Goal: Task Accomplishment & Management: Manage account settings

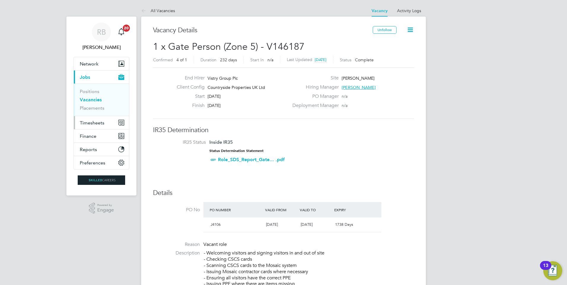
click at [94, 123] on span "Timesheets" at bounding box center [92, 123] width 25 height 6
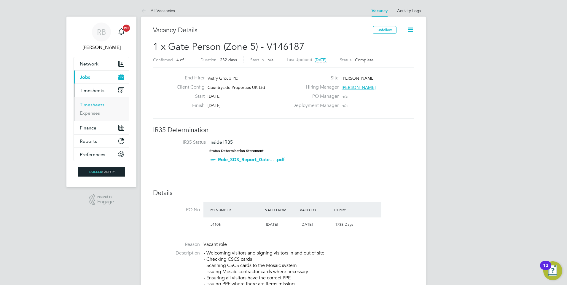
click at [101, 105] on link "Timesheets" at bounding box center [92, 105] width 25 height 6
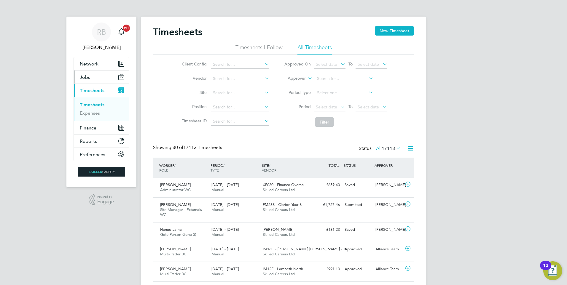
drag, startPoint x: 89, startPoint y: 77, endPoint x: 94, endPoint y: 77, distance: 5.3
click at [89, 77] on span "Jobs" at bounding box center [85, 77] width 10 height 6
click at [110, 78] on button "Jobs" at bounding box center [101, 77] width 55 height 13
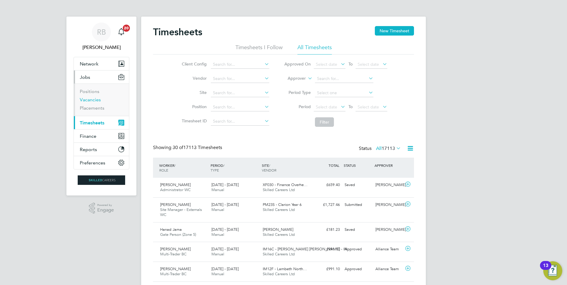
click at [98, 100] on link "Vacancies" at bounding box center [90, 100] width 21 height 6
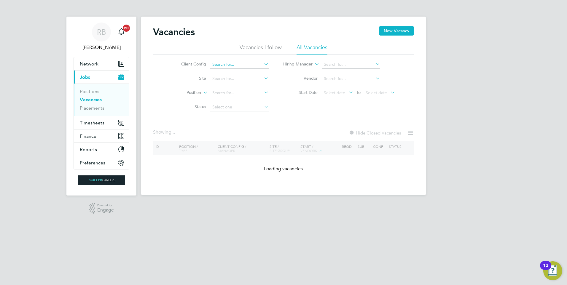
click at [231, 64] on input at bounding box center [239, 64] width 58 height 8
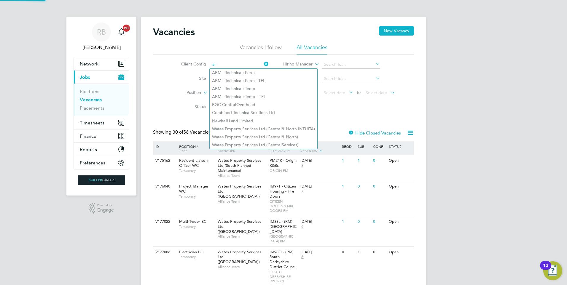
type input "a"
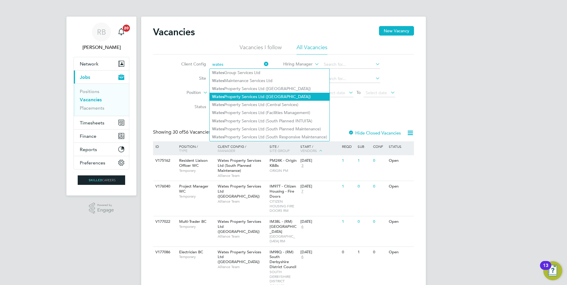
click at [266, 95] on li "Wates Property Services Ltd (Central & North)" at bounding box center [270, 97] width 120 height 8
type input "Wates Property Services Ltd ([GEOGRAPHIC_DATA])"
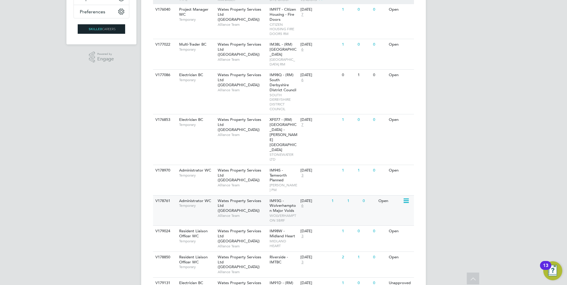
scroll to position [132, 0]
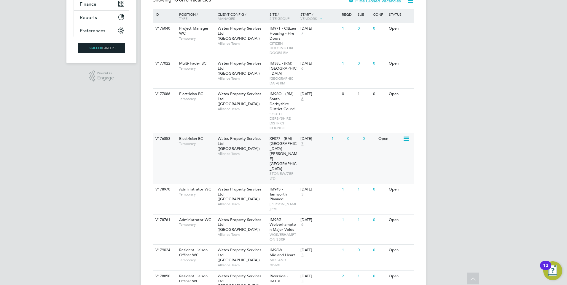
click at [302, 146] on span "7" at bounding box center [302, 143] width 4 height 5
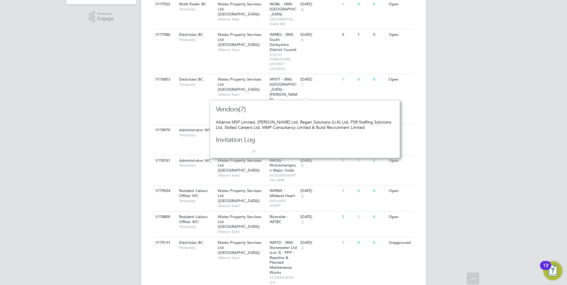
scroll to position [221, 0]
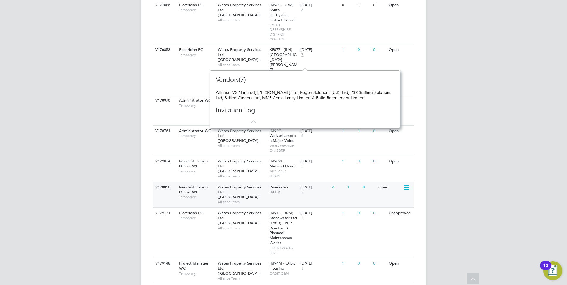
click at [302, 190] on span "3" at bounding box center [302, 192] width 4 height 5
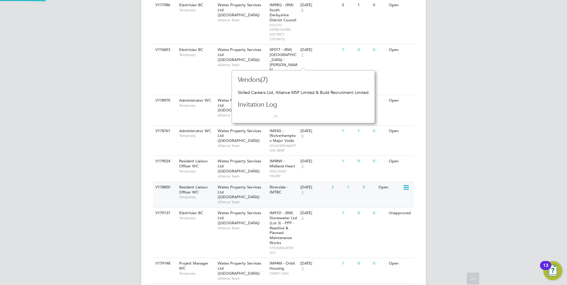
scroll to position [53, 141]
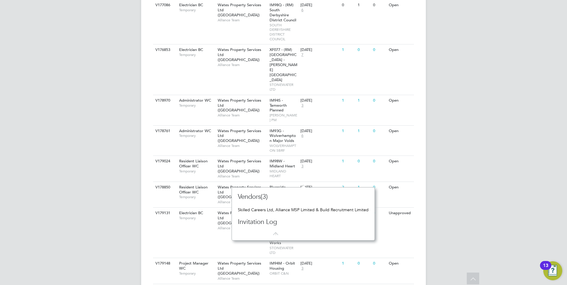
click at [63, 177] on div "RB Ryan Burns Notifications 20 Applications: Network Team Members Businesses Si…" at bounding box center [283, 42] width 567 height 527
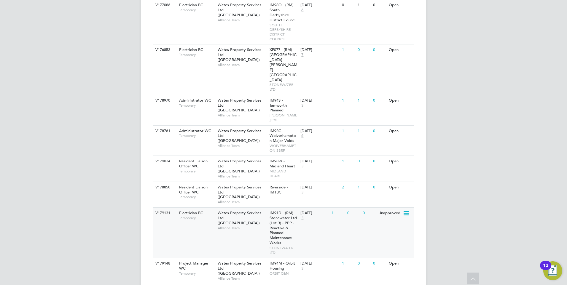
click at [350, 214] on div "V179131 Electrician BC Temporary Wates Property Services Ltd (Central & North) …" at bounding box center [283, 233] width 261 height 50
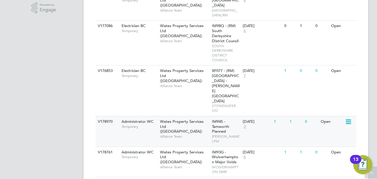
scroll to position [179, 0]
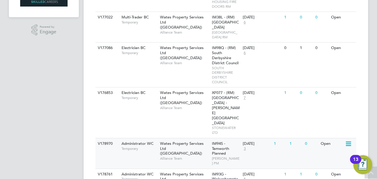
click at [179, 141] on span "Wates Property Services Ltd ([GEOGRAPHIC_DATA])" at bounding box center [182, 148] width 44 height 15
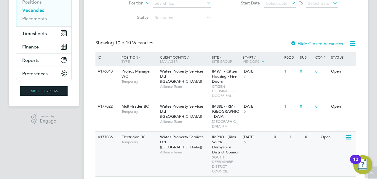
scroll to position [0, 0]
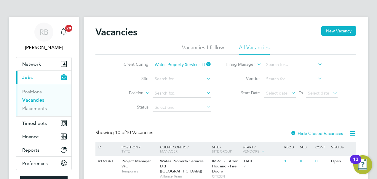
click at [205, 63] on icon at bounding box center [205, 64] width 0 height 8
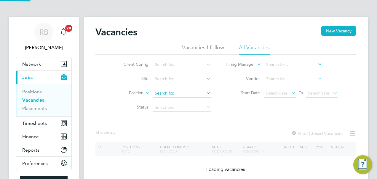
click at [171, 91] on input at bounding box center [182, 93] width 58 height 8
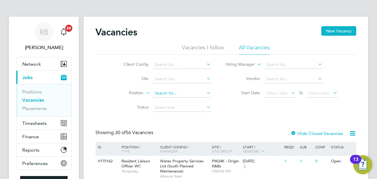
click at [170, 91] on input at bounding box center [182, 93] width 58 height 8
click at [168, 92] on input at bounding box center [182, 93] width 58 height 8
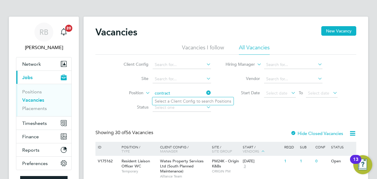
type input "contract"
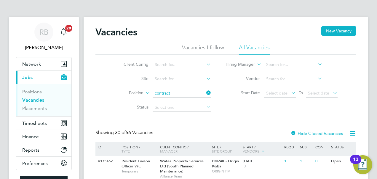
click at [224, 98] on li "Select a Client Config to search Positions" at bounding box center [192, 101] width 81 height 8
click at [228, 84] on li "Vendor" at bounding box center [282, 79] width 127 height 14
click at [170, 65] on input at bounding box center [182, 64] width 58 height 8
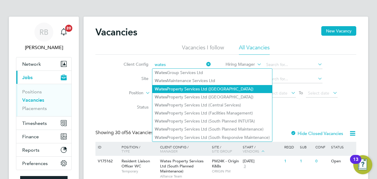
click at [259, 90] on li "Wates Property Services Ltd (Central & North INTUITA)" at bounding box center [212, 89] width 120 height 8
type input "Wates Property Services Ltd (Central & North INTUITA)"
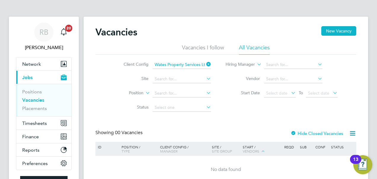
click at [205, 64] on icon at bounding box center [205, 64] width 0 height 8
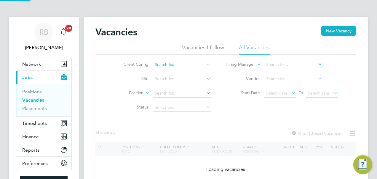
click at [183, 64] on input at bounding box center [182, 64] width 58 height 8
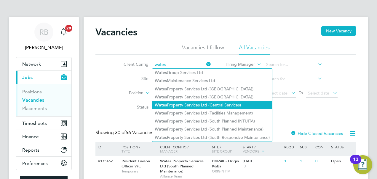
click at [249, 104] on li "Wates Property Services Ltd (Central Services)" at bounding box center [212, 105] width 120 height 8
type input "Wates Property Services Ltd (Central Services)"
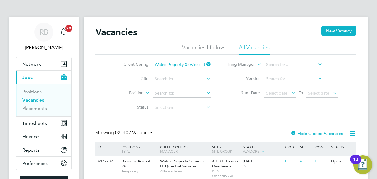
click at [205, 63] on icon at bounding box center [205, 64] width 0 height 8
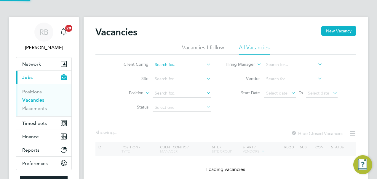
click at [190, 66] on input at bounding box center [182, 64] width 58 height 8
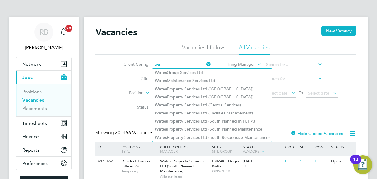
type input "w"
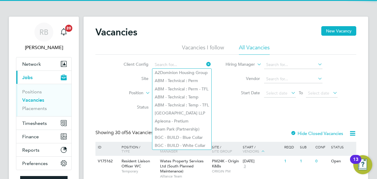
click at [134, 74] on li "Site" at bounding box center [163, 79] width 112 height 14
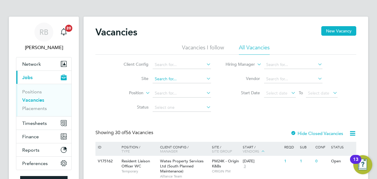
click at [163, 76] on input at bounding box center [182, 79] width 58 height 8
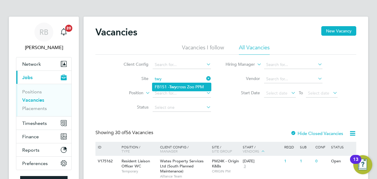
click at [200, 88] on li "FB151 - Twy cross Zoo PPM" at bounding box center [181, 87] width 59 height 8
type input "FB151 - Twycross Zoo PPM"
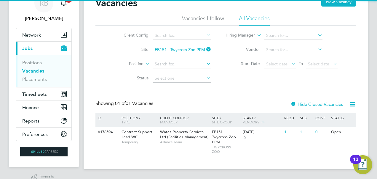
scroll to position [42, 0]
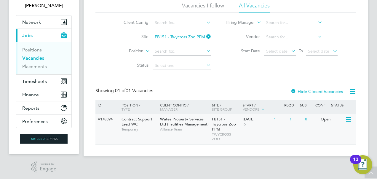
click at [209, 114] on div "Wates Property Services Ltd (Facilities Management) Alliance Team" at bounding box center [185, 124] width 52 height 20
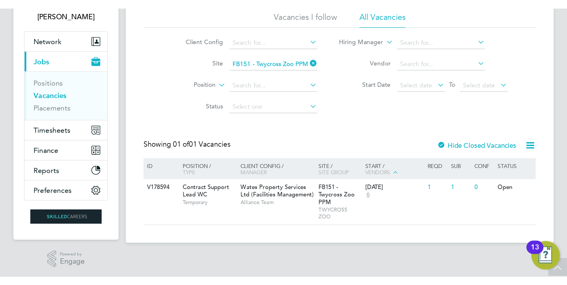
scroll to position [0, 0]
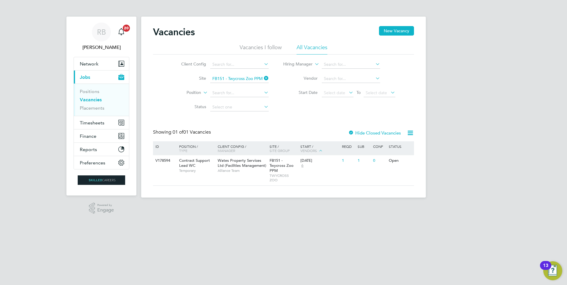
drag, startPoint x: 93, startPoint y: 100, endPoint x: 100, endPoint y: 100, distance: 6.2
click at [93, 100] on link "Vacancies" at bounding box center [91, 100] width 22 height 6
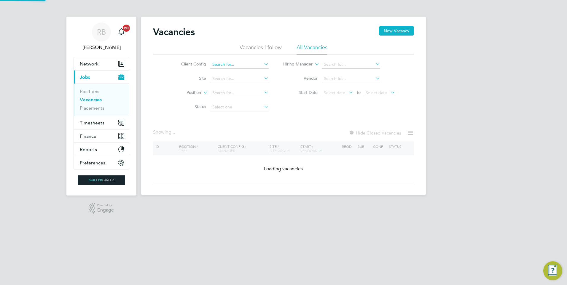
click at [234, 64] on input at bounding box center [239, 64] width 58 height 8
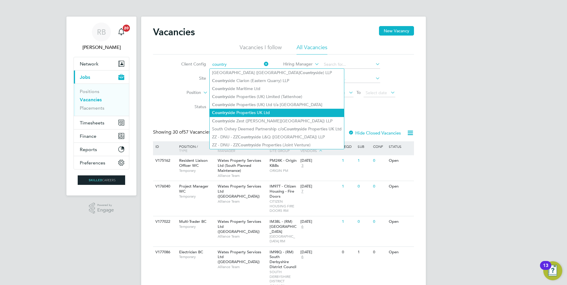
click at [281, 113] on li "Country side Properties UK Ltd" at bounding box center [277, 113] width 134 height 8
type input "Countryside Properties UK Ltd"
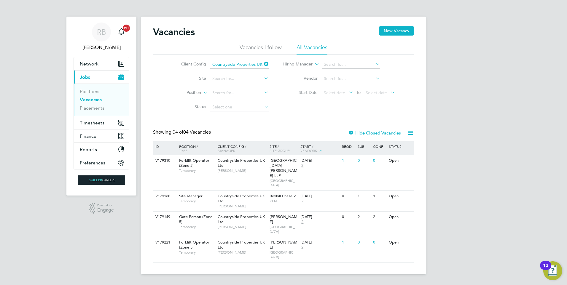
drag, startPoint x: 282, startPoint y: 259, endPoint x: 479, endPoint y: 267, distance: 197.1
click at [480, 266] on html "RB Ryan Burns Notifications 20 Applications: Network Team Members Businesses Si…" at bounding box center [283, 142] width 567 height 284
click at [460, 254] on div "RB Ryan Burns Notifications 20 Applications: Network Team Members Businesses Si…" at bounding box center [283, 142] width 567 height 284
drag, startPoint x: 443, startPoint y: 253, endPoint x: 438, endPoint y: 262, distance: 10.6
click at [438, 262] on div "RB Ryan Burns Notifications 20 Applications: Network Team Members Businesses Si…" at bounding box center [283, 142] width 567 height 284
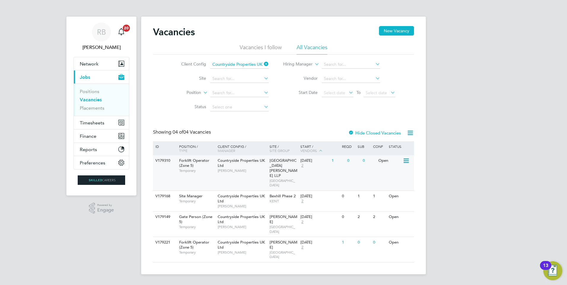
drag, startPoint x: 332, startPoint y: 157, endPoint x: 330, endPoint y: 159, distance: 3.2
click at [330, 159] on div "V179310 Forklift Operator (Zone 5) Temporary Countryside Properties UK Ltd Sam …" at bounding box center [283, 172] width 261 height 35
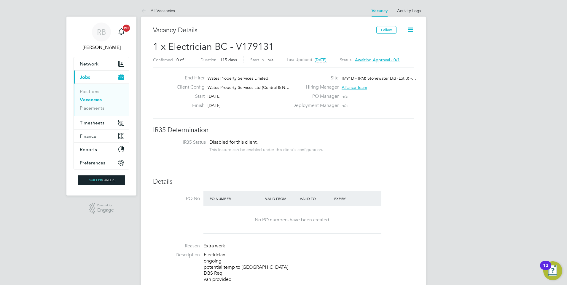
drag, startPoint x: 240, startPoint y: 98, endPoint x: 243, endPoint y: 108, distance: 10.2
click at [243, 108] on div "End Hirer Wates Property Services Limited Client Config Wates Property Services…" at bounding box center [230, 93] width 117 height 36
drag, startPoint x: 243, startPoint y: 108, endPoint x: 222, endPoint y: 103, distance: 21.6
click at [221, 103] on span "31 Dec 2025" at bounding box center [214, 105] width 13 height 5
drag, startPoint x: 235, startPoint y: 106, endPoint x: 250, endPoint y: 118, distance: 18.8
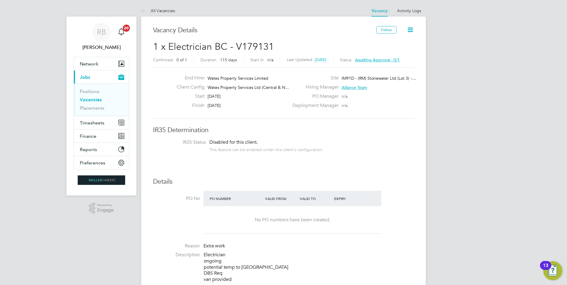
click at [250, 118] on div "End Hirer Wates Property Services Limited Client Config Wates Property Services…" at bounding box center [283, 93] width 261 height 51
drag, startPoint x: 250, startPoint y: 118, endPoint x: 214, endPoint y: 115, distance: 36.3
click at [214, 115] on div "End Hirer Wates Property Services Limited Client Config Wates Property Services…" at bounding box center [283, 93] width 261 height 51
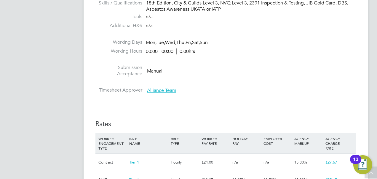
scroll to position [17, 42]
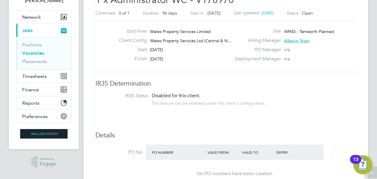
scroll to position [30, 0]
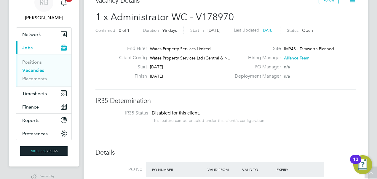
drag, startPoint x: 237, startPoint y: 44, endPoint x: 321, endPoint y: 65, distance: 86.7
click at [321, 65] on div "End Hirer Wates Property Services Limited Client Config Wates Property Services…" at bounding box center [226, 63] width 266 height 36
drag, startPoint x: 321, startPoint y: 65, endPoint x: 307, endPoint y: 77, distance: 18.1
click at [307, 77] on div "Deployment Manager n/a" at bounding box center [295, 77] width 128 height 9
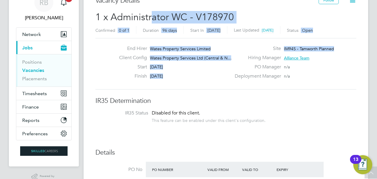
drag, startPoint x: 333, startPoint y: 48, endPoint x: 196, endPoint y: 30, distance: 138.0
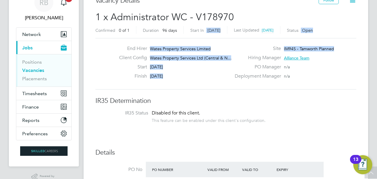
drag, startPoint x: 196, startPoint y: 30, endPoint x: 199, endPoint y: 38, distance: 8.7
click at [208, 71] on div "Start 25 Aug 2025" at bounding box center [172, 68] width 117 height 9
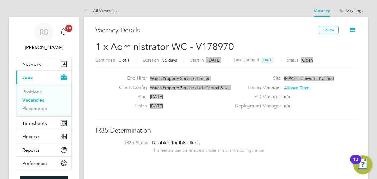
scroll to position [17, 42]
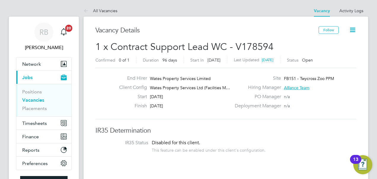
click at [355, 29] on icon at bounding box center [352, 29] width 7 height 7
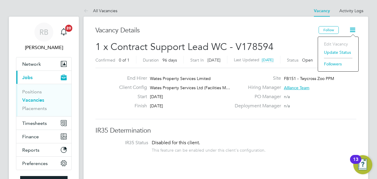
click at [331, 62] on li "Followers" at bounding box center [338, 64] width 34 height 8
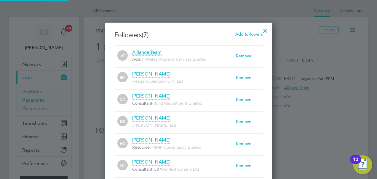
scroll to position [6, 104]
click at [265, 29] on div at bounding box center [265, 29] width 11 height 11
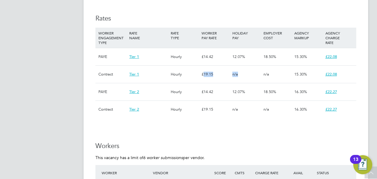
drag, startPoint x: 203, startPoint y: 62, endPoint x: 243, endPoint y: 67, distance: 40.1
click at [243, 67] on div "Contract Tier 1 Hourly £19.15 n/a n/a 15.30% £22.08" at bounding box center [225, 73] width 261 height 17
drag, startPoint x: 243, startPoint y: 67, endPoint x: 207, endPoint y: 70, distance: 36.0
click at [207, 70] on div "£19.15" at bounding box center [215, 74] width 31 height 17
click at [211, 67] on div "£19.15" at bounding box center [215, 74] width 31 height 17
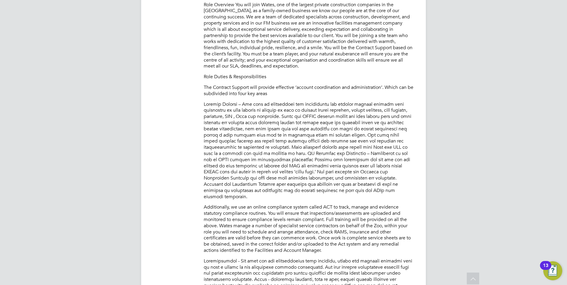
scroll to position [326, 0]
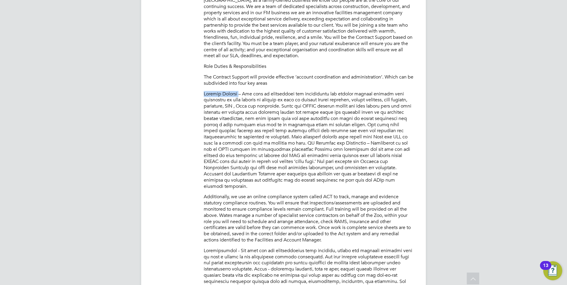
drag, startPoint x: 215, startPoint y: 93, endPoint x: 239, endPoint y: 93, distance: 23.7
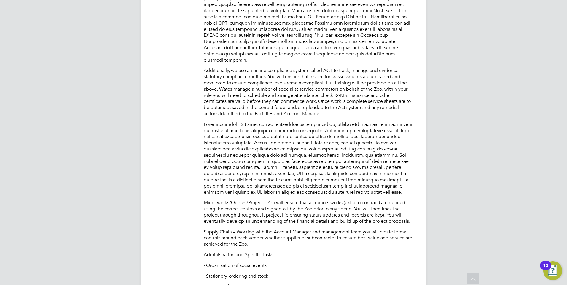
scroll to position [267, 0]
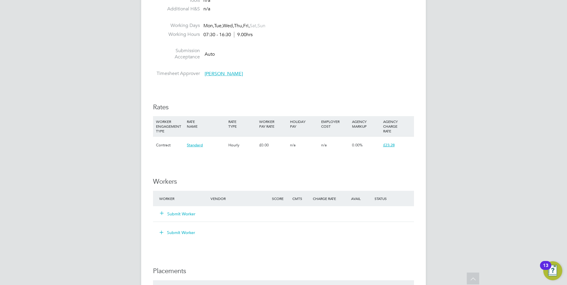
scroll to position [326, 0]
click at [193, 211] on button "Submit Worker" at bounding box center [178, 214] width 36 height 6
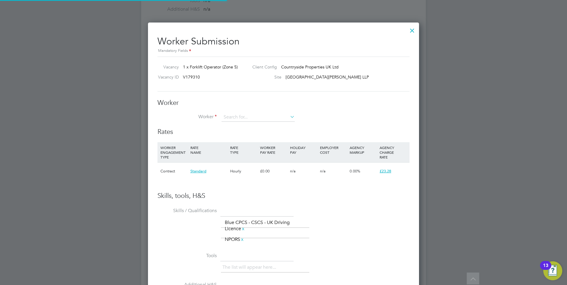
scroll to position [382, 271]
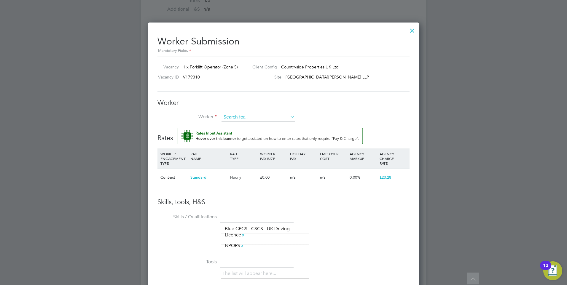
click at [236, 115] on input at bounding box center [258, 117] width 73 height 9
click at [245, 120] on input at bounding box center [258, 117] width 73 height 9
click at [243, 134] on li "+ Add new" at bounding box center [258, 134] width 74 height 8
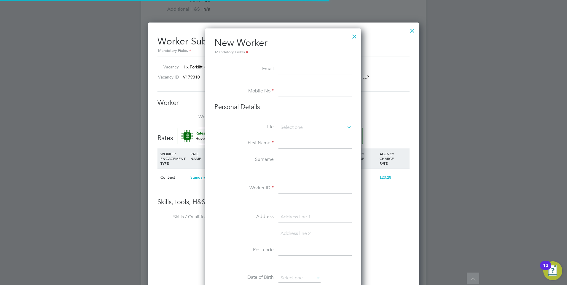
scroll to position [505, 157]
click at [290, 90] on input at bounding box center [314, 91] width 73 height 11
paste input "07783407850"
type input "07783407850"
click at [299, 75] on li "Email" at bounding box center [282, 72] width 137 height 17
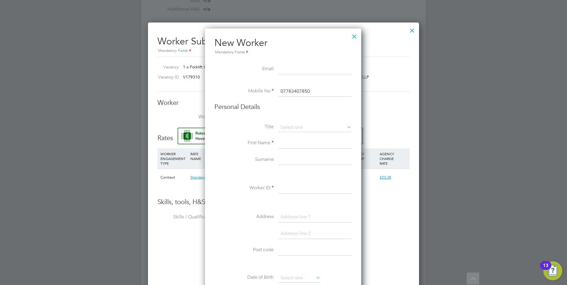
click at [299, 71] on input at bounding box center [314, 69] width 73 height 11
click at [285, 128] on input at bounding box center [314, 127] width 73 height 9
click at [289, 135] on li "Mr" at bounding box center [315, 136] width 74 height 8
type input "Mr"
click at [285, 142] on input at bounding box center [314, 143] width 73 height 11
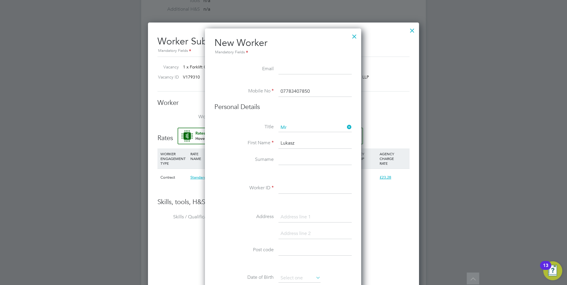
type input "Lukasz"
click at [288, 159] on input at bounding box center [314, 160] width 73 height 11
paste input "Wadowski"
type input "Wadowski"
click at [298, 190] on input at bounding box center [314, 188] width 73 height 11
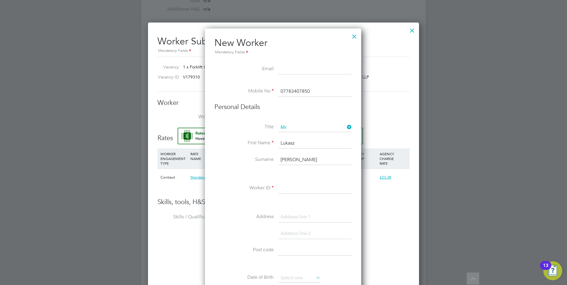
paste input "464983"
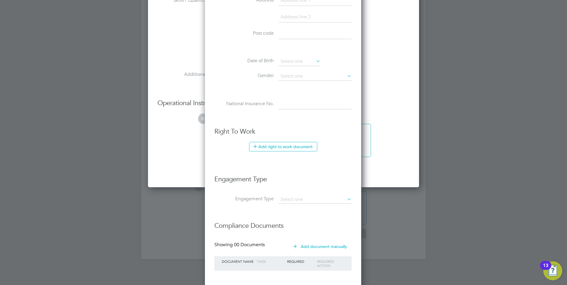
scroll to position [574, 0]
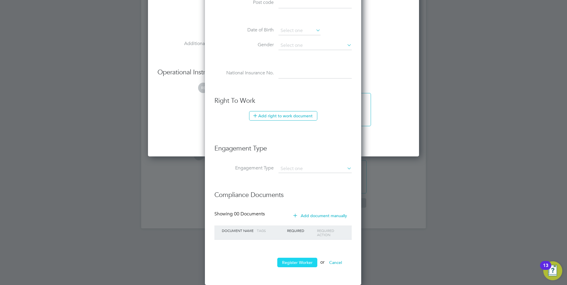
type input "464983"
click at [294, 263] on button "Register Worker" at bounding box center [297, 262] width 40 height 9
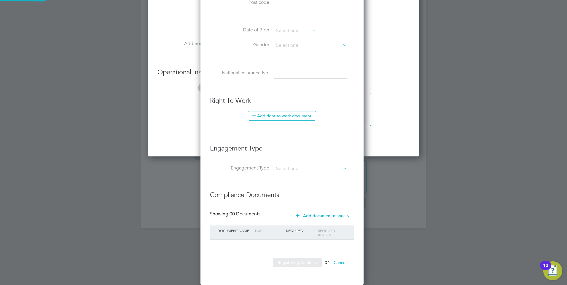
scroll to position [505, 166]
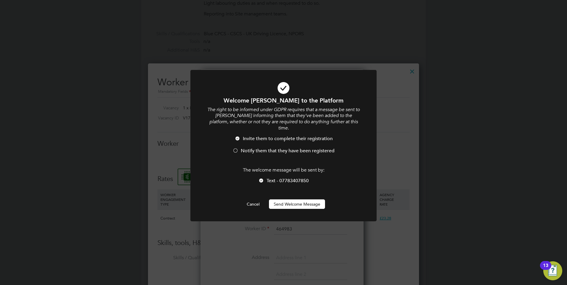
click at [300, 200] on button "Send Welcome Message" at bounding box center [297, 204] width 56 height 9
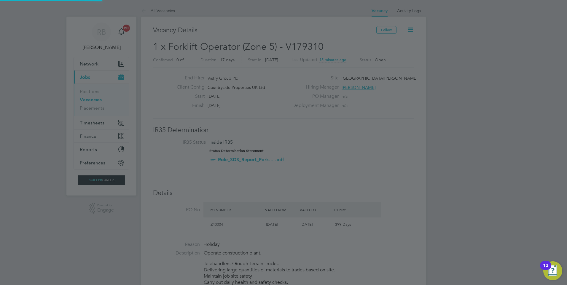
scroll to position [285, 0]
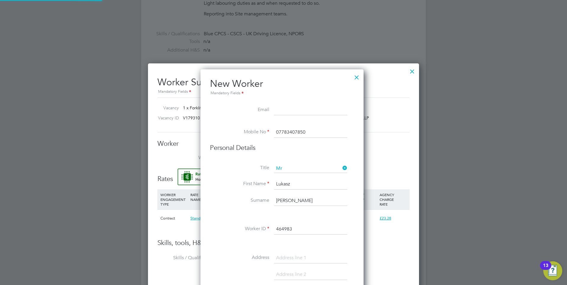
type input "[PERSON_NAME] (464983)"
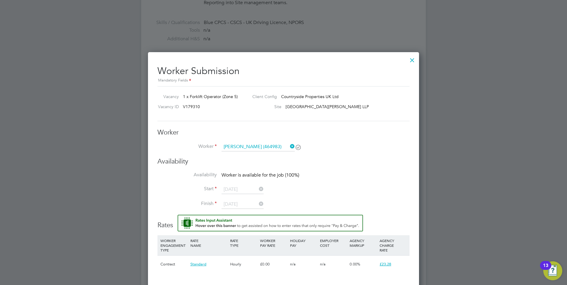
click at [413, 60] on div at bounding box center [412, 58] width 11 height 11
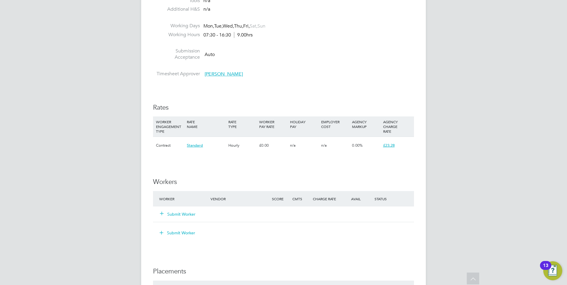
click at [183, 216] on button "Submit Worker" at bounding box center [178, 214] width 36 height 6
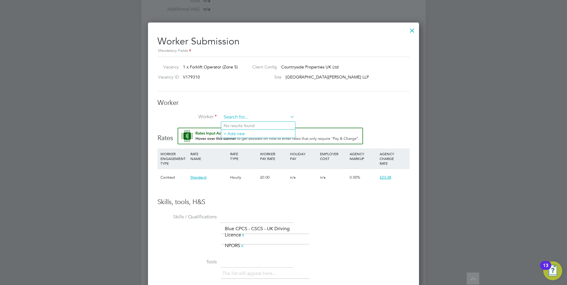
paste input "464983"
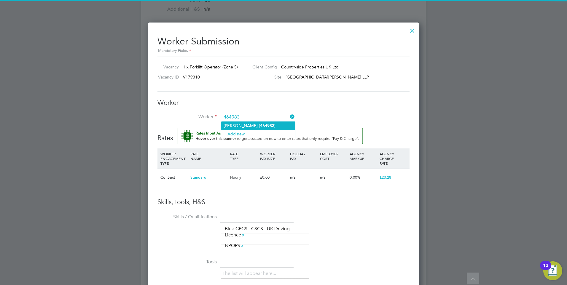
click at [248, 126] on li "[PERSON_NAME] ( 464983 )" at bounding box center [258, 126] width 74 height 8
type input "[PERSON_NAME] (464983)"
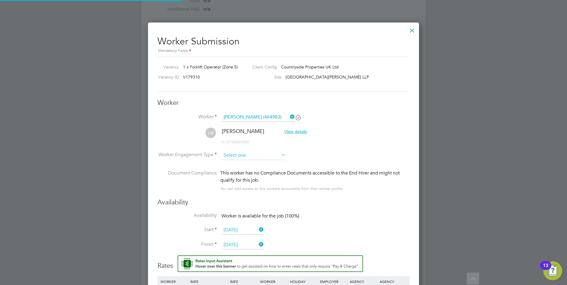
click at [240, 153] on input at bounding box center [254, 155] width 64 height 9
click at [250, 166] on li "Contract" at bounding box center [253, 164] width 65 height 8
type input "Contract"
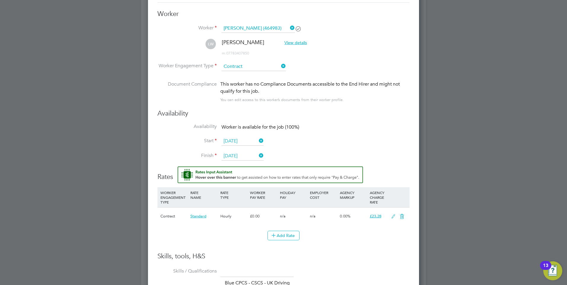
click at [393, 217] on icon at bounding box center [393, 216] width 7 height 5
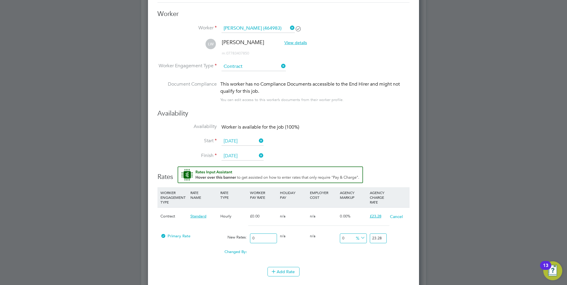
drag, startPoint x: 261, startPoint y: 240, endPoint x: 194, endPoint y: 235, distance: 67.2
click at [193, 236] on div "Primary Rate New Rates: 0 0 n/a 0 n/a 0 0 % 23.28" at bounding box center [283, 239] width 252 height 16
type input "2"
type input "20"
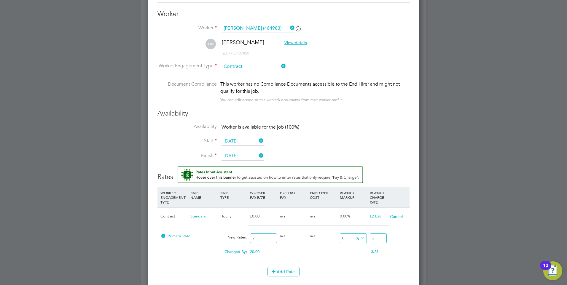
type input "20"
drag, startPoint x: 380, startPoint y: 236, endPoint x: 197, endPoint y: 229, distance: 183.1
click at [207, 231] on div "Primary Rate New Rates: 20 0 n/a 0 n/a 0 0 % 20" at bounding box center [283, 239] width 252 height 16
type input "-90"
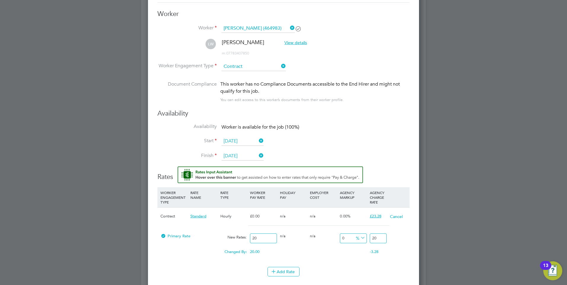
type input "2"
type input "15"
type input "23"
type input "16"
type input "23.2"
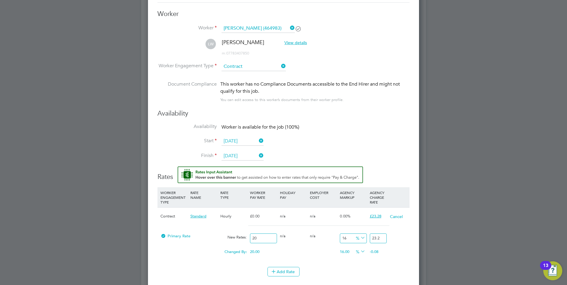
type input "16.4"
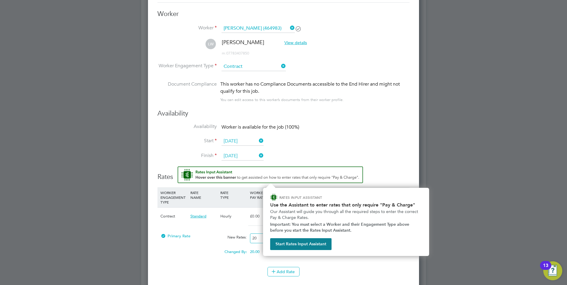
type input "23.28"
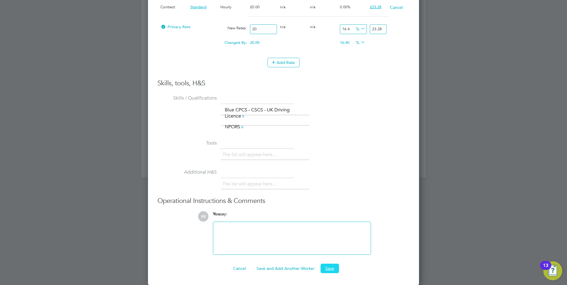
click at [322, 269] on button "Save" at bounding box center [330, 268] width 18 height 9
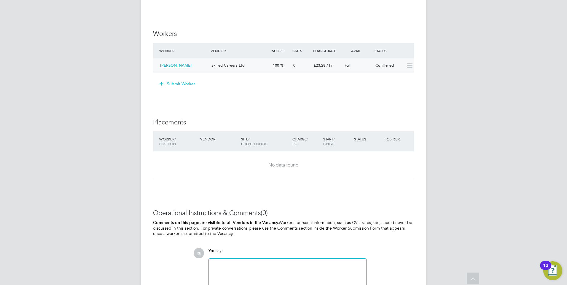
click at [409, 66] on icon at bounding box center [409, 65] width 7 height 5
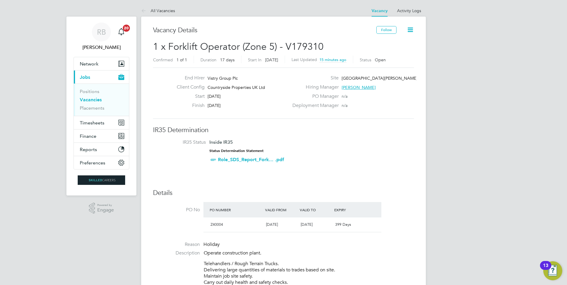
click at [96, 98] on link "Vacancies" at bounding box center [91, 100] width 22 height 6
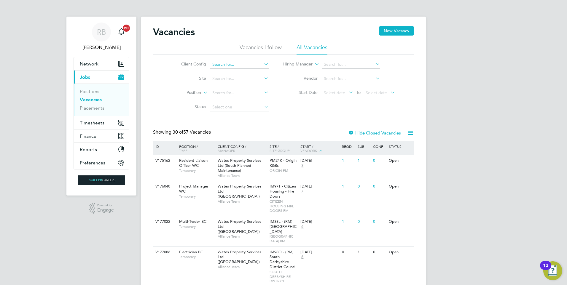
click at [231, 63] on input at bounding box center [239, 64] width 58 height 8
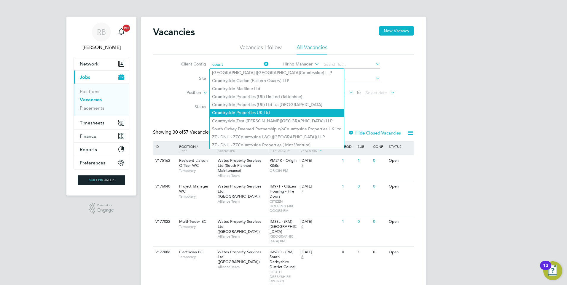
click at [271, 110] on li "Count ryside Properties UK Ltd" at bounding box center [277, 113] width 134 height 8
type input "Countryside Properties UK Ltd"
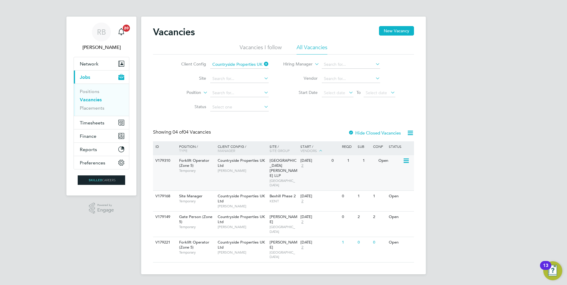
click at [289, 179] on span "NORTH WEST MIDS" at bounding box center [284, 183] width 28 height 9
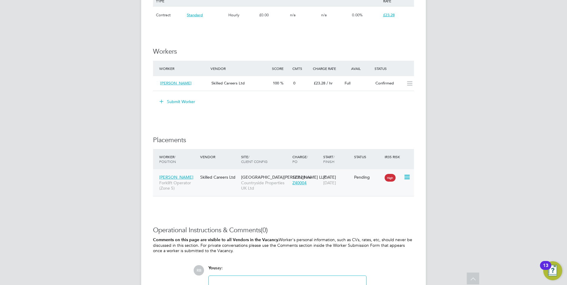
click at [407, 176] on icon at bounding box center [407, 177] width 6 height 7
drag, startPoint x: 380, startPoint y: 214, endPoint x: 337, endPoint y: 205, distance: 44.8
click at [380, 214] on li "Start" at bounding box center [389, 214] width 42 height 8
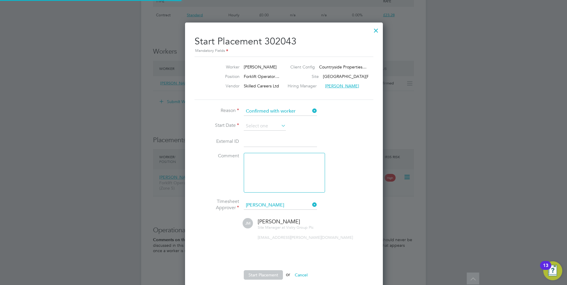
scroll to position [6, 74]
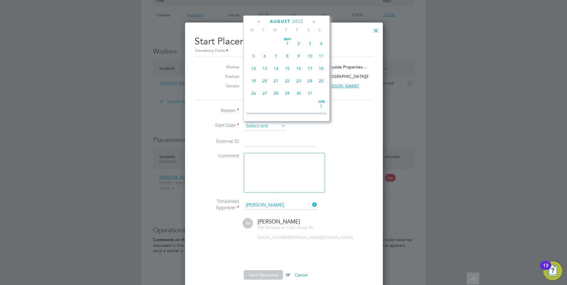
click at [255, 124] on input at bounding box center [265, 126] width 42 height 9
click at [276, 56] on span "20" at bounding box center [275, 49] width 11 height 11
type input "[DATE]"
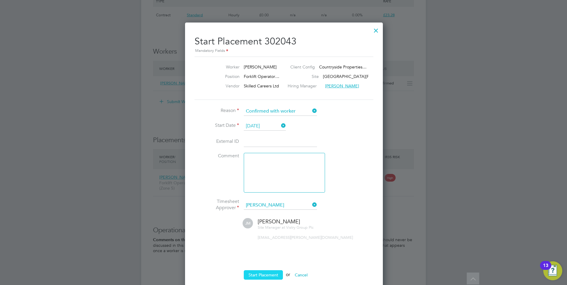
click at [267, 277] on button "Start Placement" at bounding box center [263, 274] width 39 height 9
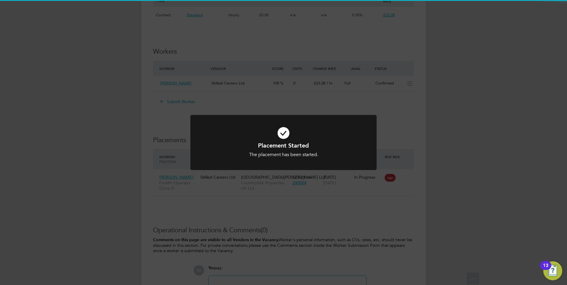
click at [277, 239] on div "Placement Started The placement has been started. Cancel Okay" at bounding box center [283, 142] width 567 height 285
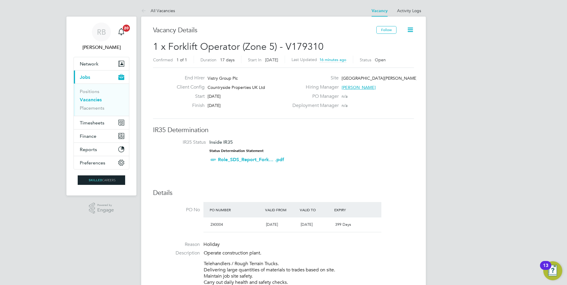
click at [93, 99] on link "Vacancies" at bounding box center [91, 100] width 22 height 6
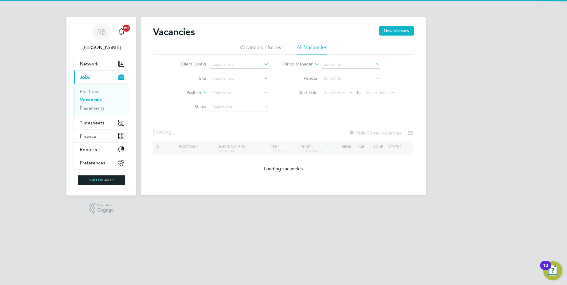
click at [230, 59] on li "Client Config" at bounding box center [221, 65] width 112 height 14
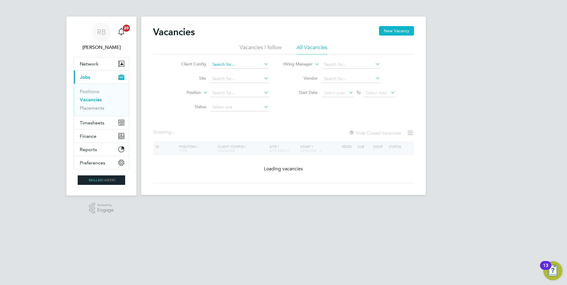
click at [232, 65] on input at bounding box center [239, 64] width 58 height 8
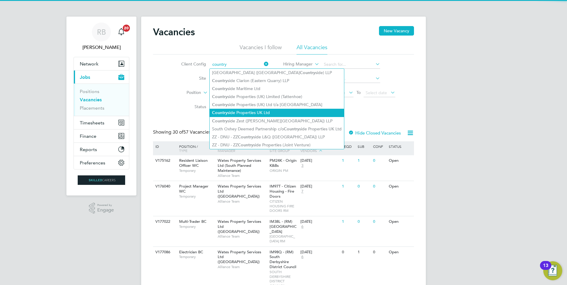
click at [252, 110] on li "Country side Properties UK Ltd" at bounding box center [277, 113] width 134 height 8
type input "Countryside Properties UK Ltd"
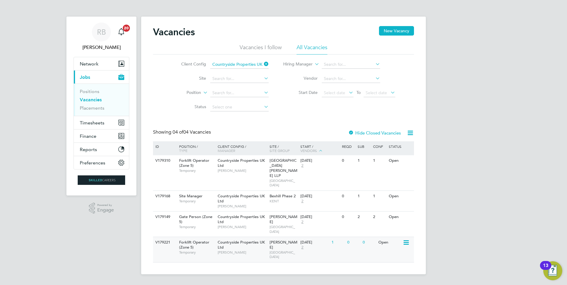
click at [266, 237] on div "Countryside Properties UK Ltd Jamie Bayliss" at bounding box center [242, 247] width 52 height 20
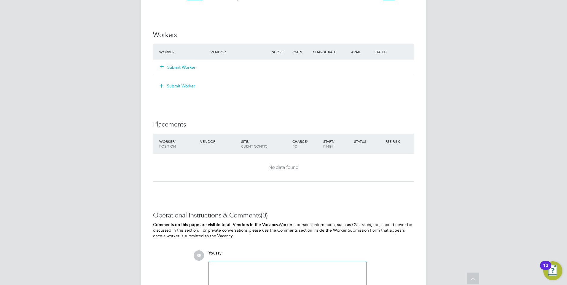
scroll to position [474, 0]
click at [181, 67] on button "Submit Worker" at bounding box center [178, 66] width 36 height 6
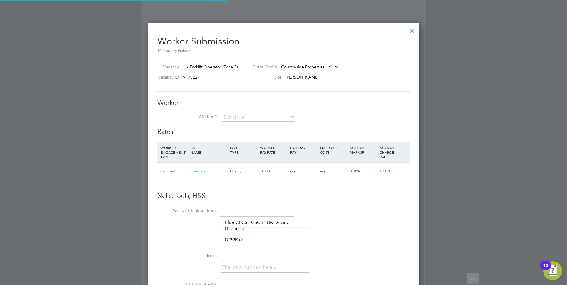
scroll to position [382, 271]
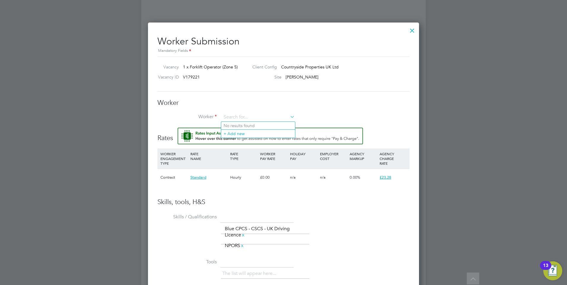
paste input "464983"
click at [254, 127] on li "[PERSON_NAME] ( 464983 )" at bounding box center [258, 126] width 74 height 8
type input "[PERSON_NAME] (464983)"
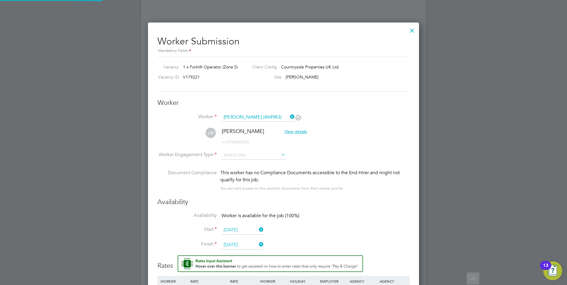
scroll to position [509, 271]
click at [256, 158] on input at bounding box center [254, 155] width 64 height 9
click at [251, 163] on li "Contract" at bounding box center [253, 164] width 65 height 8
type input "Contract"
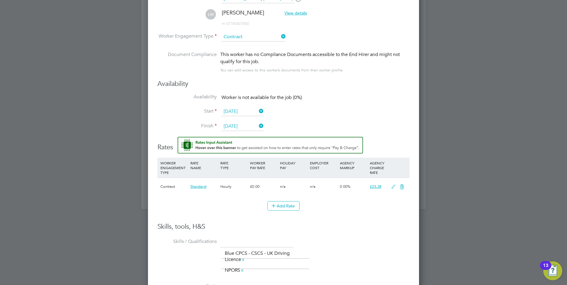
click at [391, 187] on icon at bounding box center [393, 187] width 7 height 5
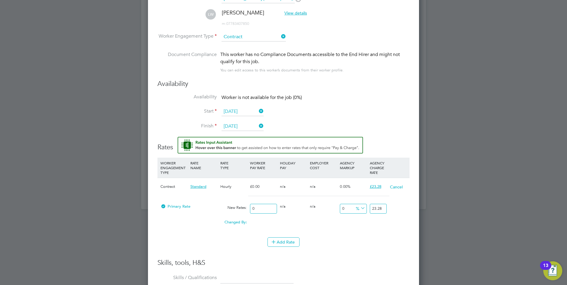
drag, startPoint x: 265, startPoint y: 207, endPoint x: 40, endPoint y: 178, distance: 226.1
click at [214, 209] on div "Primary Rate New Rates: 0 0 n/a 0 n/a 0 0 % 23.28" at bounding box center [283, 209] width 252 height 16
type input "2"
type input "20"
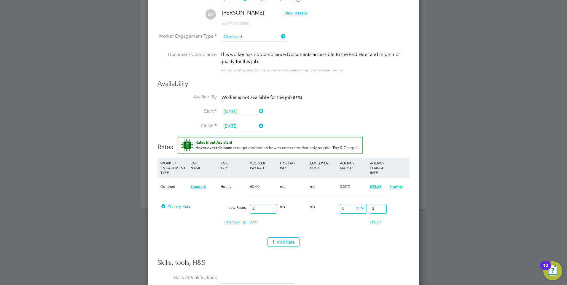
type input "20"
click at [383, 210] on input "20" at bounding box center [378, 209] width 17 height 10
type input "-90"
type input "2"
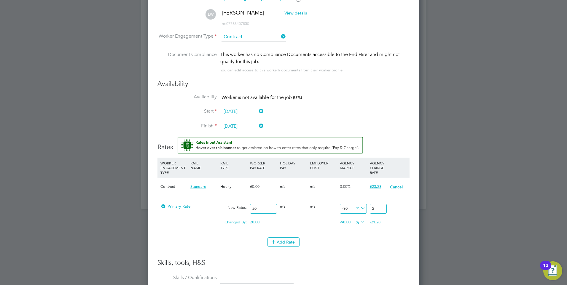
type input "15"
type input "23"
type input "16"
type input "23.2"
type input "16.4"
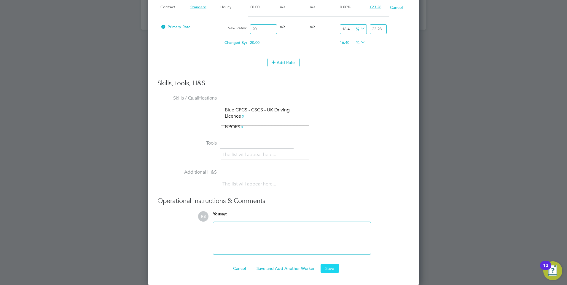
type input "23.28"
click at [332, 267] on button "Save" at bounding box center [330, 268] width 18 height 9
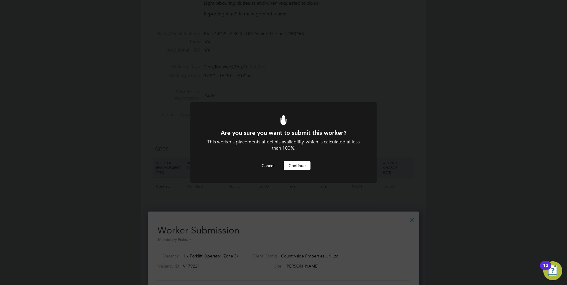
click at [304, 167] on button "Continue" at bounding box center [297, 165] width 27 height 9
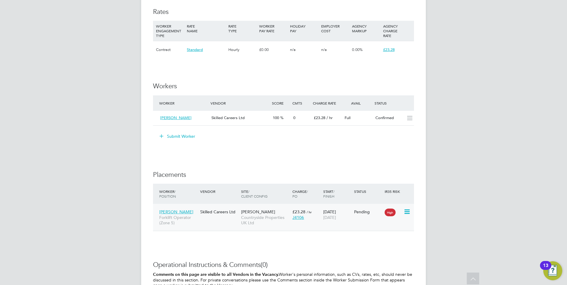
click at [405, 212] on icon at bounding box center [407, 211] width 6 height 7
click at [385, 249] on li "Start" at bounding box center [389, 249] width 42 height 8
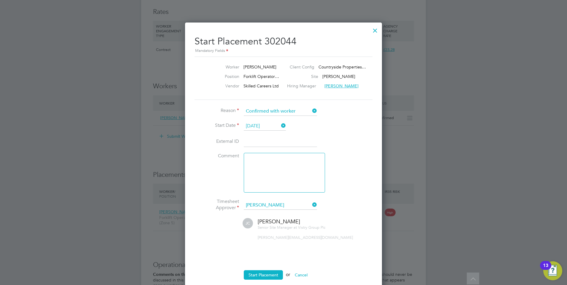
click at [258, 125] on input "[DATE]" at bounding box center [265, 126] width 42 height 9
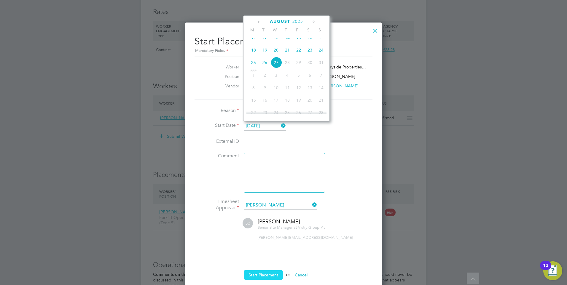
click at [266, 272] on button "Start Placement" at bounding box center [263, 274] width 39 height 9
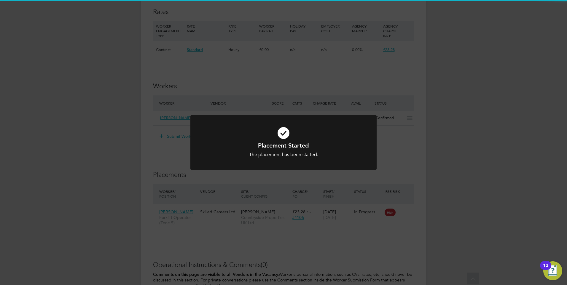
click at [533, 198] on div "Placement Started The placement has been started. Cancel Okay" at bounding box center [283, 142] width 567 height 285
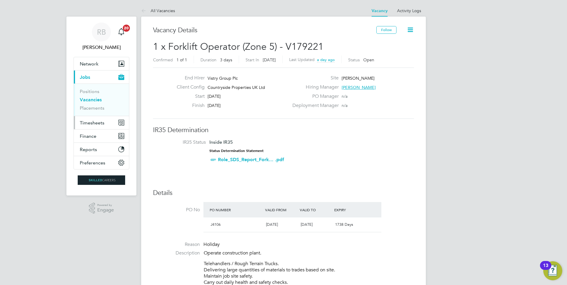
click at [98, 121] on span "Timesheets" at bounding box center [92, 123] width 25 height 6
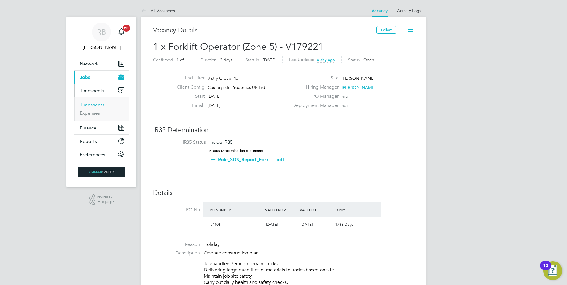
drag, startPoint x: 93, startPoint y: 105, endPoint x: 117, endPoint y: 105, distance: 24.6
click at [93, 105] on link "Timesheets" at bounding box center [92, 105] width 25 height 6
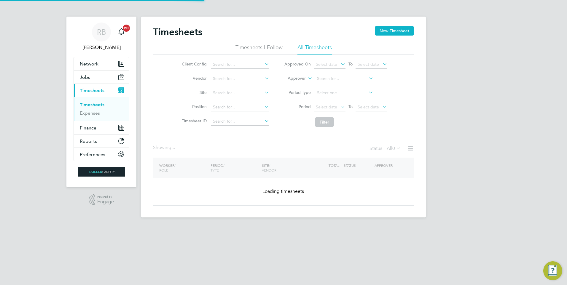
click at [396, 25] on div "Timesheets New Timesheet Timesheets I Follow All Timesheets Client Config Vendo…" at bounding box center [283, 117] width 285 height 201
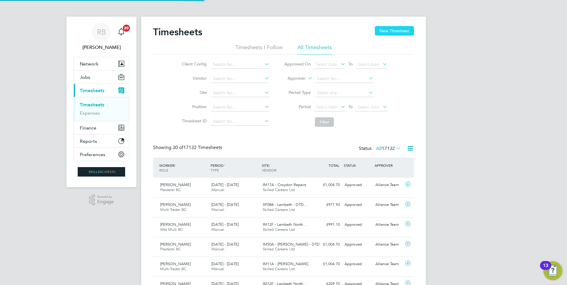
click at [394, 28] on button "New Timesheet" at bounding box center [394, 30] width 39 height 9
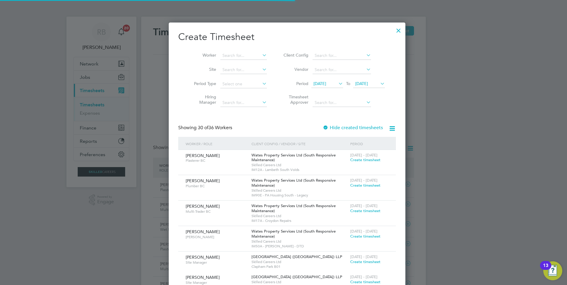
click at [320, 85] on span "[DATE]" at bounding box center [319, 83] width 13 height 5
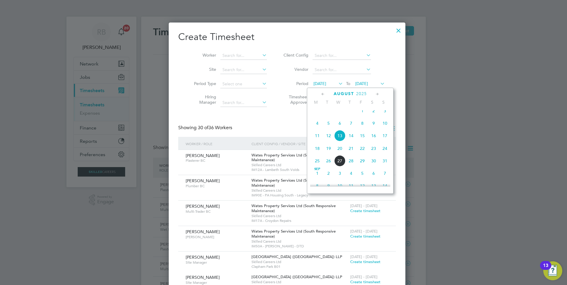
click at [319, 154] on span "18" at bounding box center [317, 148] width 11 height 11
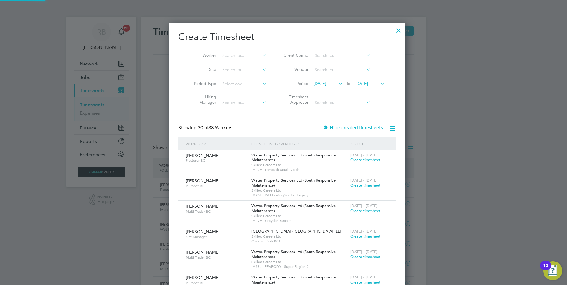
click at [367, 79] on li "Period [DATE] To [DATE]" at bounding box center [333, 84] width 118 height 14
click at [367, 83] on span "[DATE]" at bounding box center [361, 83] width 13 height 5
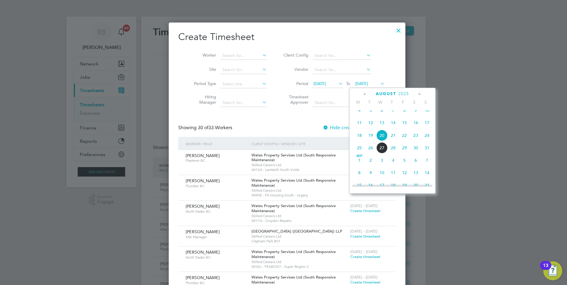
click at [429, 141] on span "24" at bounding box center [426, 135] width 11 height 11
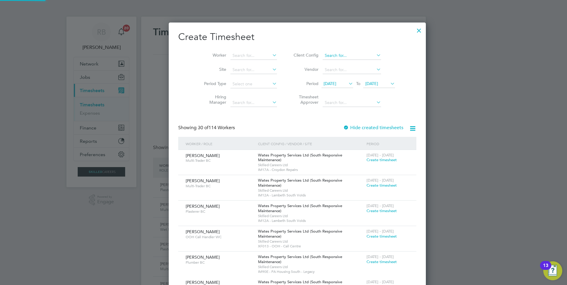
click at [323, 55] on input at bounding box center [352, 56] width 58 height 8
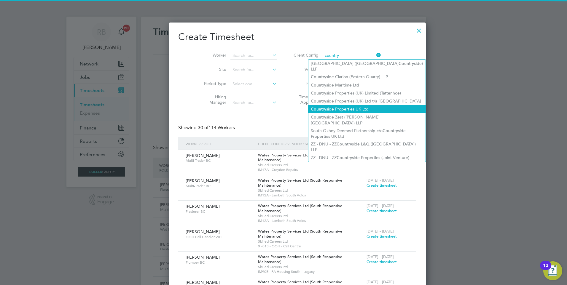
click at [376, 105] on li "Country side Properties UK Ltd" at bounding box center [366, 109] width 117 height 8
type input "Countryside Properties UK Ltd"
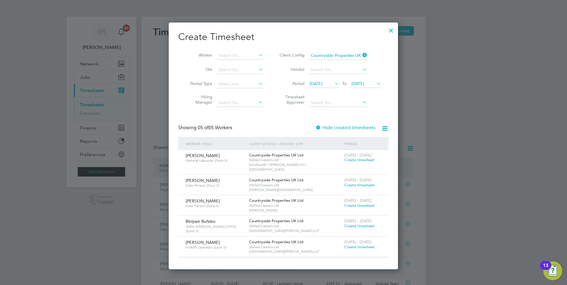
drag, startPoint x: 231, startPoint y: 159, endPoint x: 355, endPoint y: 242, distance: 149.5
click at [355, 242] on div "Worker / Role Client Config / Vendor / Site Period [PERSON_NAME] General Labour…" at bounding box center [283, 197] width 210 height 121
drag, startPoint x: 355, startPoint y: 242, endPoint x: 279, endPoint y: 240, distance: 75.9
click at [279, 245] on span "Skilled Careers Ltd" at bounding box center [295, 247] width 92 height 5
click at [366, 245] on span "Create timesheet" at bounding box center [359, 247] width 30 height 5
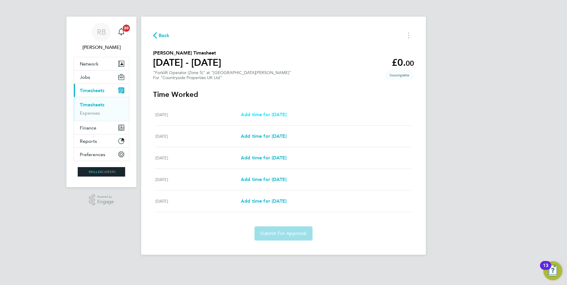
click at [281, 112] on span "Add time for [DATE]" at bounding box center [264, 115] width 46 height 6
select select "30"
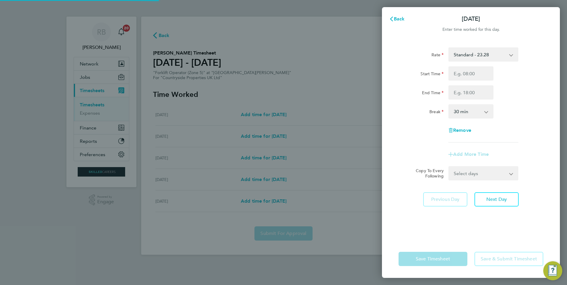
click at [453, 65] on div "Rate Standard - 23.28 Start Time End Time Break 0 min 15 min 30 min 45 min 60 m…" at bounding box center [471, 94] width 145 height 95
click at [457, 70] on input "Start Time" at bounding box center [470, 73] width 45 height 14
type input "07:30"
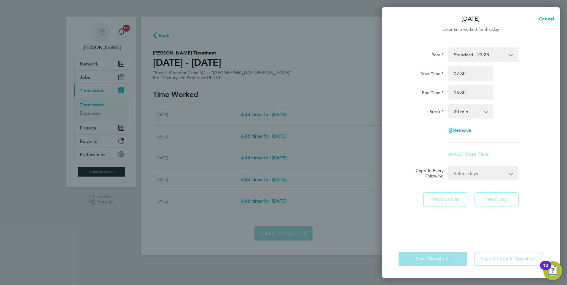
type input "16:30"
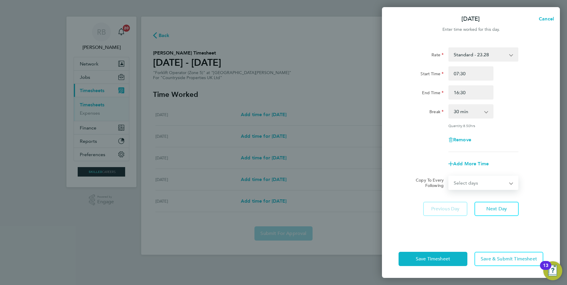
click at [470, 181] on select "Select days Day Weekday (Mon-Fri) Weekend (Sat-Sun) [DATE] [DATE] [DATE] [DATE]" at bounding box center [480, 182] width 62 height 13
select select "WEEKDAY"
click at [449, 176] on select "Select days Day Weekday (Mon-Fri) Weekend (Sat-Sun) [DATE] [DATE] [DATE] [DATE]" at bounding box center [480, 182] width 62 height 13
select select "[DATE]"
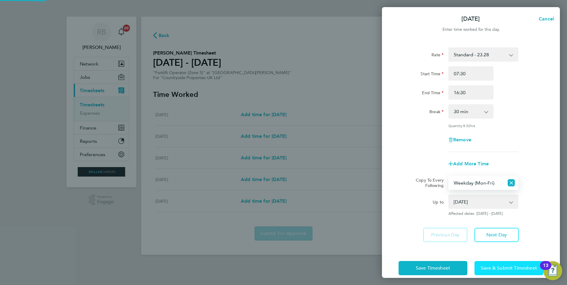
drag, startPoint x: 493, startPoint y: 269, endPoint x: 474, endPoint y: 272, distance: 19.2
click at [494, 269] on span "Save & Submit Timesheet" at bounding box center [509, 268] width 56 height 6
